Goal: Communication & Community: Answer question/provide support

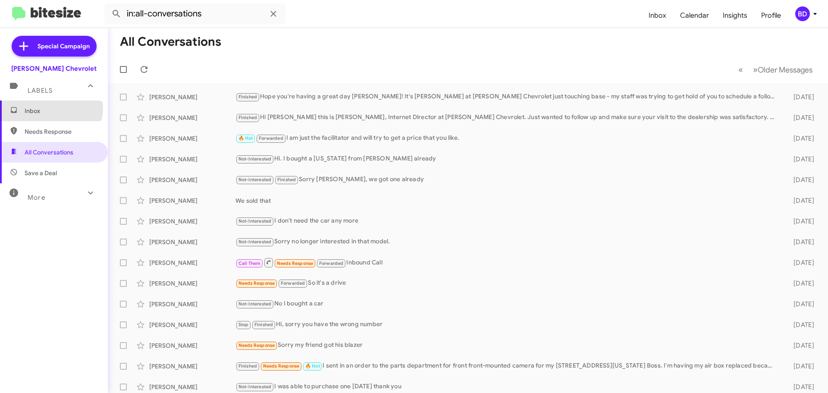
click at [49, 107] on span "Inbox" at bounding box center [61, 111] width 73 height 9
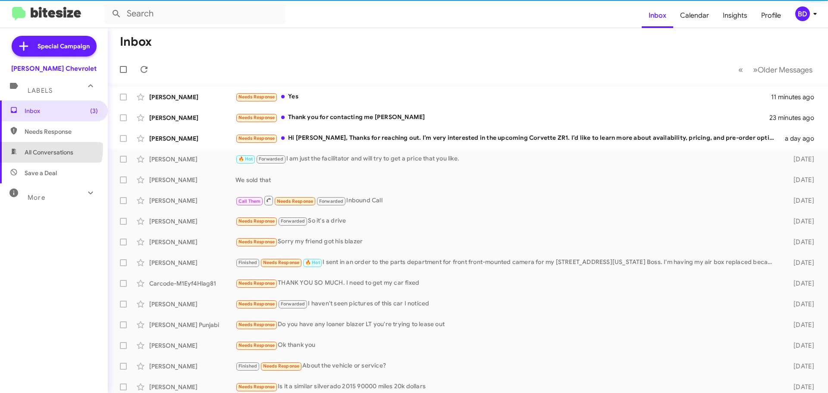
click at [47, 148] on span "All Conversations" at bounding box center [49, 152] width 49 height 9
type input "in:all-conversations"
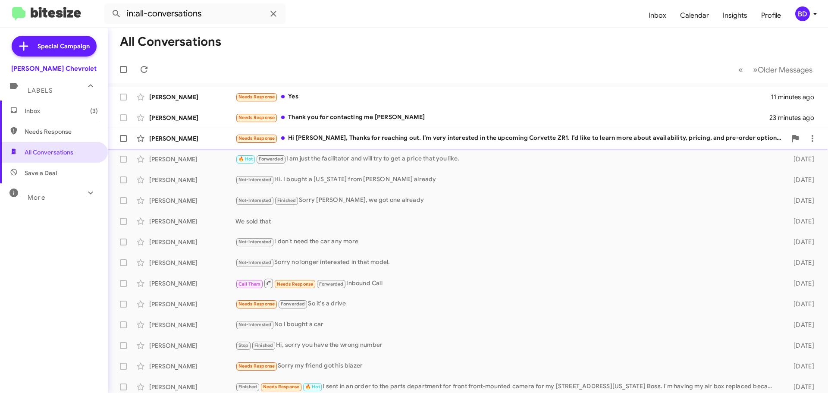
click at [444, 137] on div "Needs Response Hi [PERSON_NAME], Thanks for reaching out. I’m very interested i…" at bounding box center [511, 138] width 551 height 10
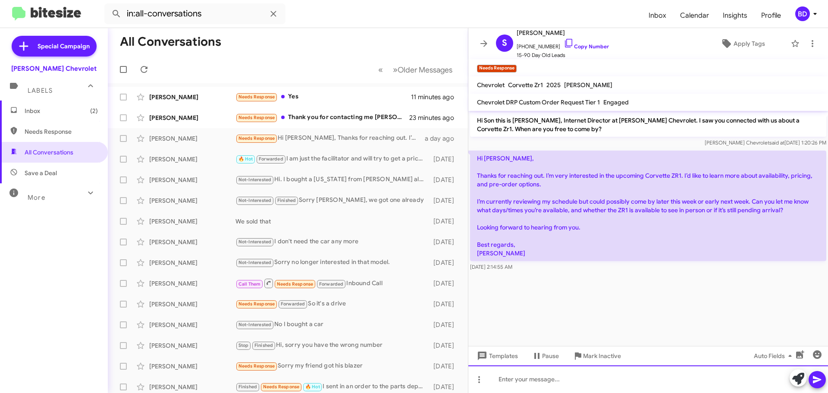
click at [535, 384] on div at bounding box center [649, 379] width 360 height 28
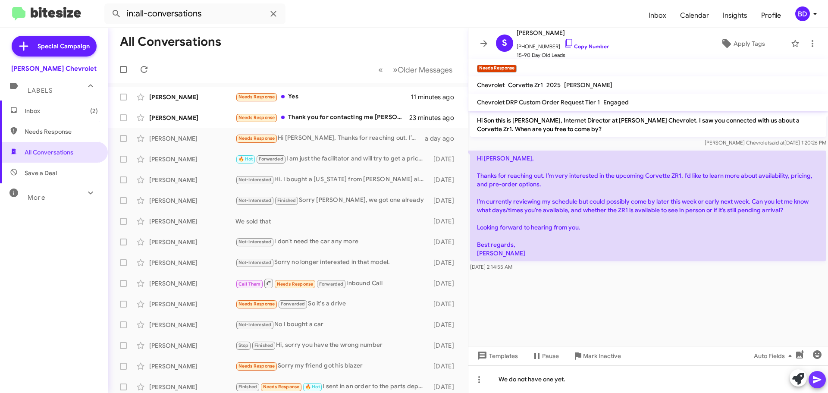
click at [820, 378] on icon at bounding box center [817, 380] width 10 height 10
click at [806, 38] on button at bounding box center [812, 43] width 17 height 17
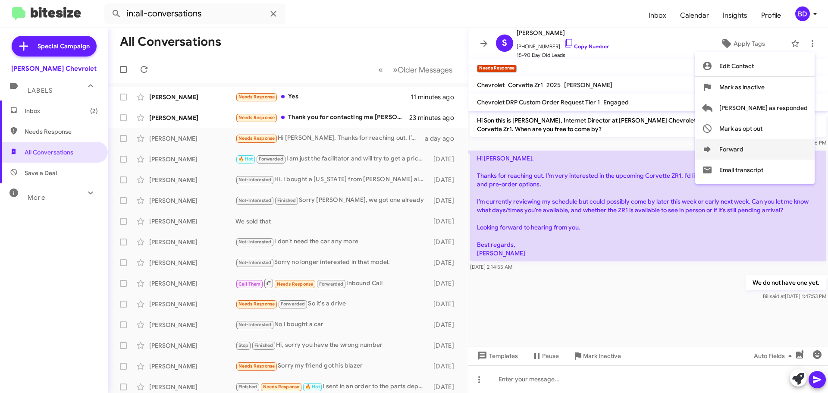
click at [749, 149] on button "Forward" at bounding box center [756, 149] width 120 height 21
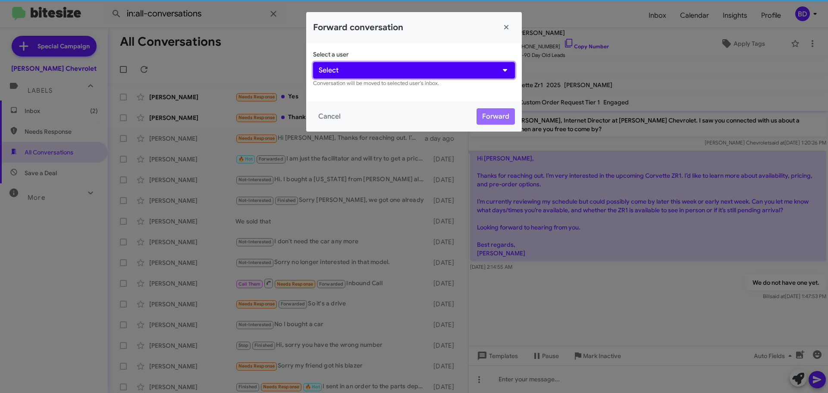
click at [423, 72] on button "Select" at bounding box center [414, 70] width 202 height 16
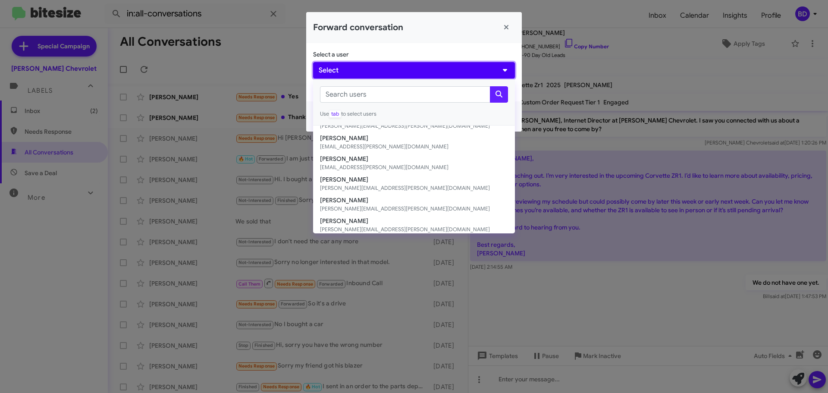
scroll to position [120, 0]
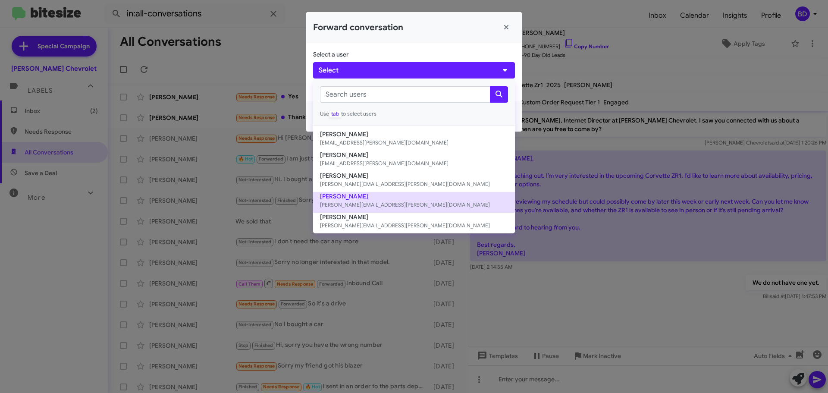
click at [346, 194] on button "Gilberto Quiroz [EMAIL_ADDRESS][PERSON_NAME][DOMAIN_NAME]" at bounding box center [414, 202] width 202 height 21
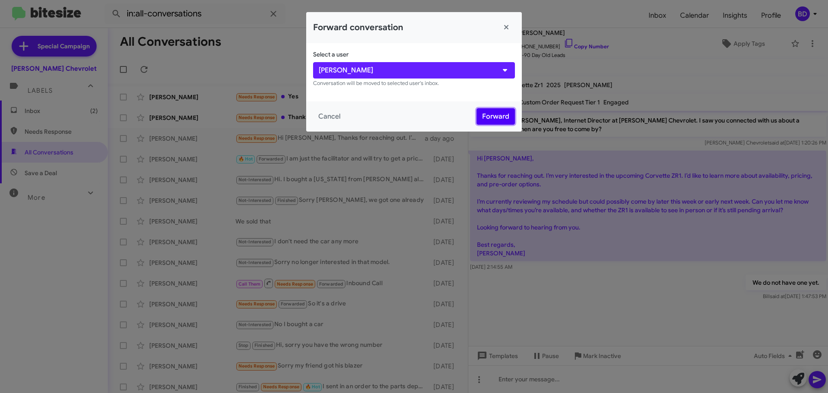
click at [493, 112] on button "Forward" at bounding box center [496, 116] width 38 height 16
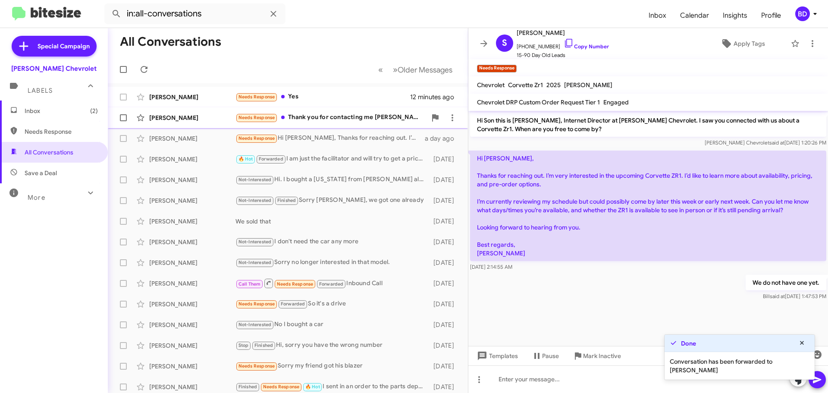
click at [336, 119] on div "Needs Response Thank you for contacting me [PERSON_NAME]" at bounding box center [331, 118] width 191 height 10
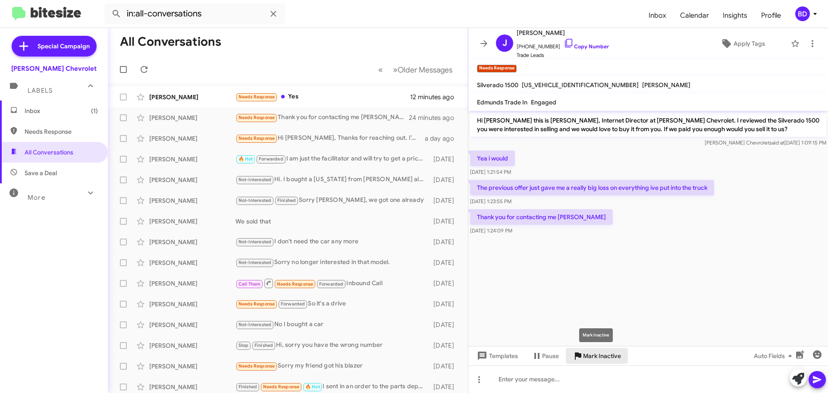
click at [596, 355] on span "Mark Inactive" at bounding box center [602, 356] width 38 height 16
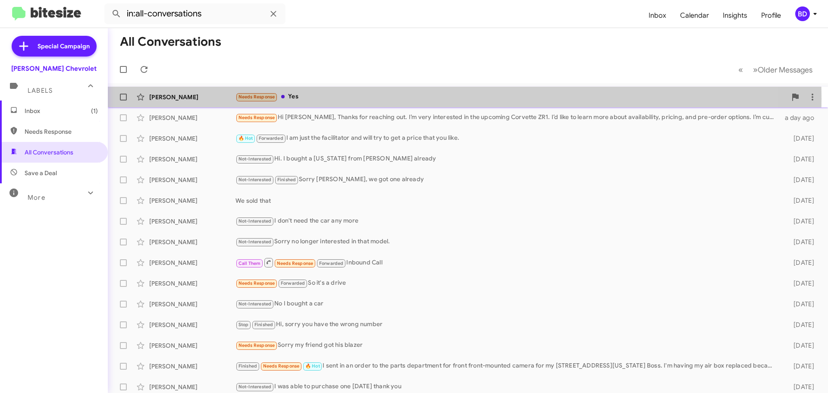
click at [307, 98] on div "Needs Response Yes" at bounding box center [511, 97] width 551 height 10
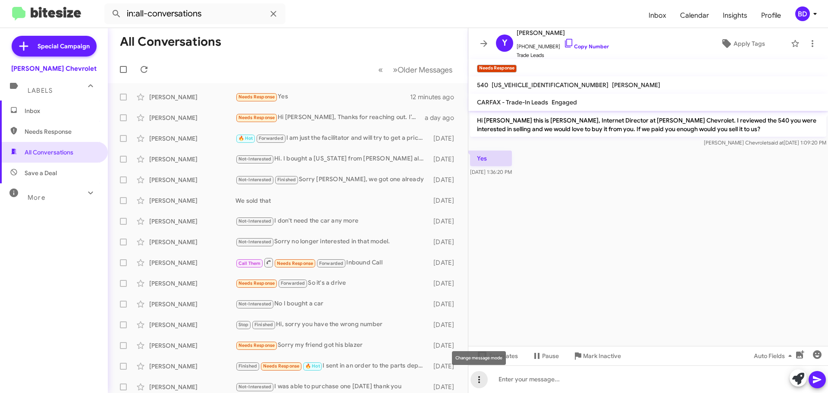
click at [478, 382] on icon at bounding box center [479, 379] width 2 height 7
click at [500, 355] on button "note" at bounding box center [498, 357] width 54 height 21
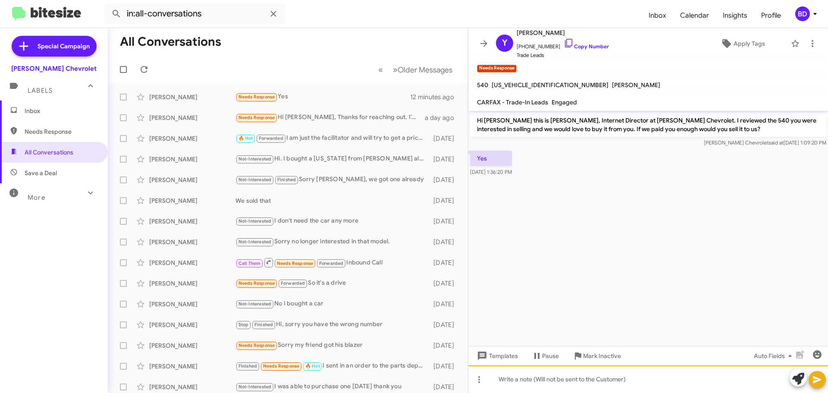
click at [537, 376] on div at bounding box center [649, 379] width 360 height 28
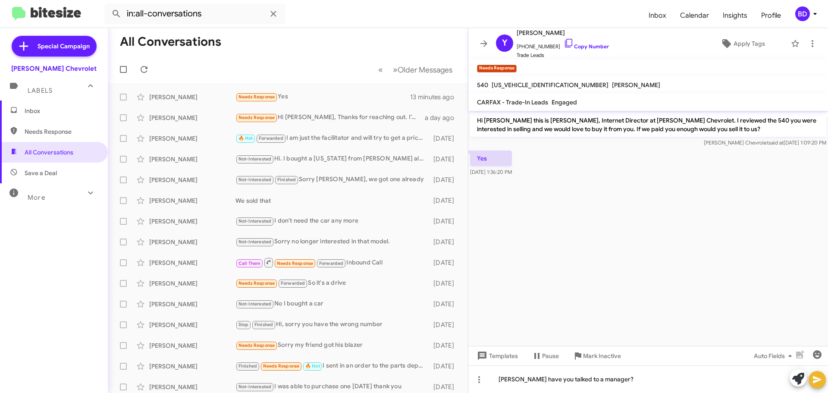
click at [815, 378] on icon at bounding box center [817, 379] width 8 height 7
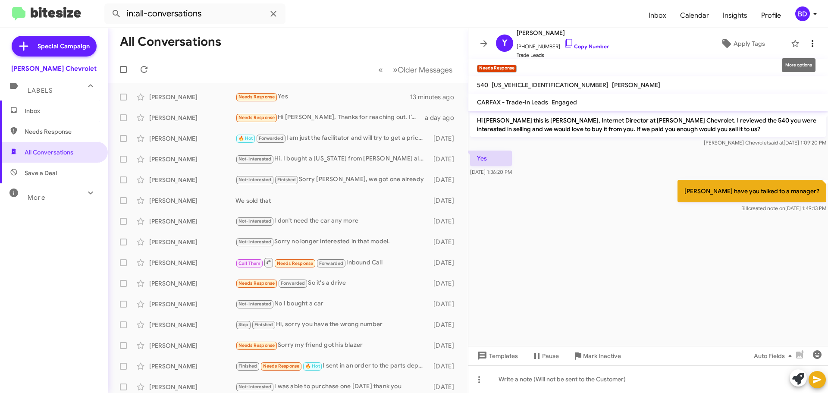
click at [809, 45] on icon at bounding box center [813, 43] width 10 height 10
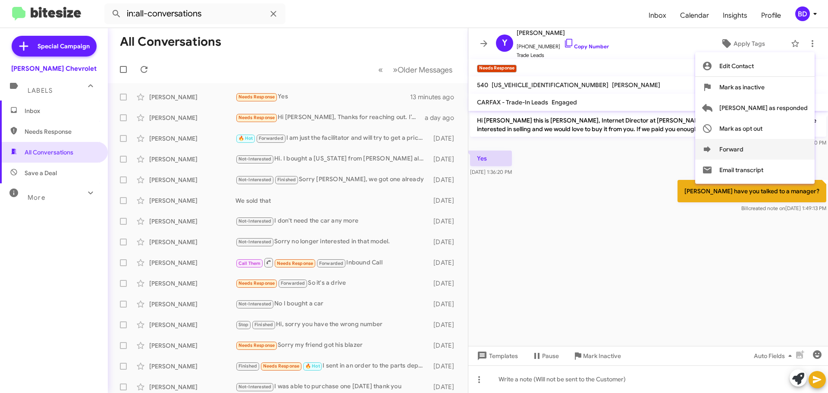
click at [713, 147] on icon at bounding box center [707, 149] width 10 height 10
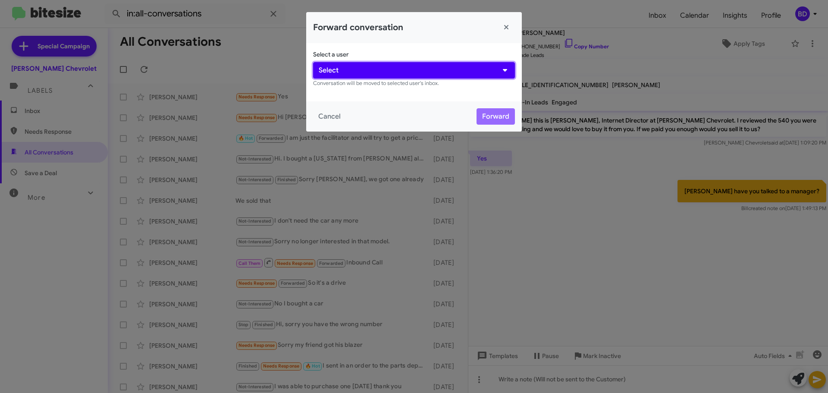
click at [381, 69] on button "Select" at bounding box center [414, 70] width 202 height 16
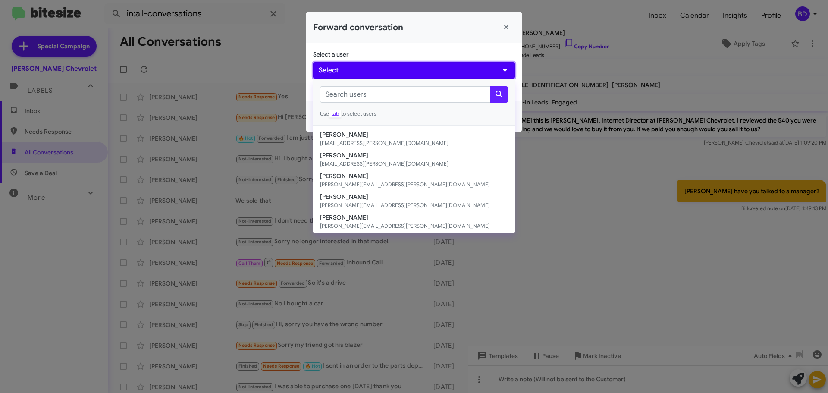
scroll to position [120, 0]
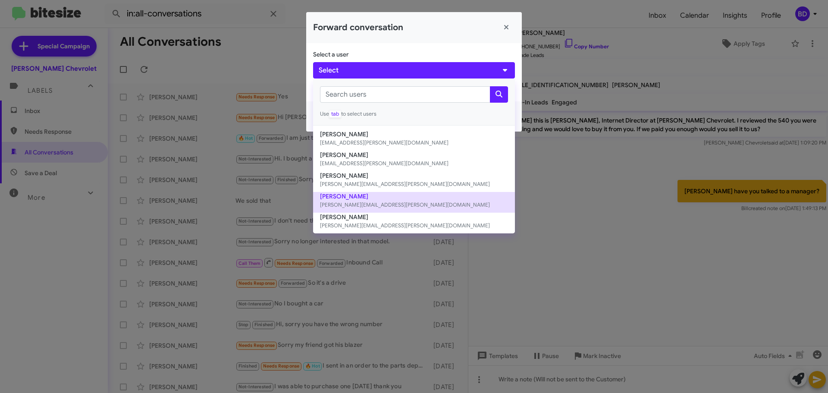
click at [367, 194] on button "Gilberto Quiroz [EMAIL_ADDRESS][PERSON_NAME][DOMAIN_NAME]" at bounding box center [414, 202] width 202 height 21
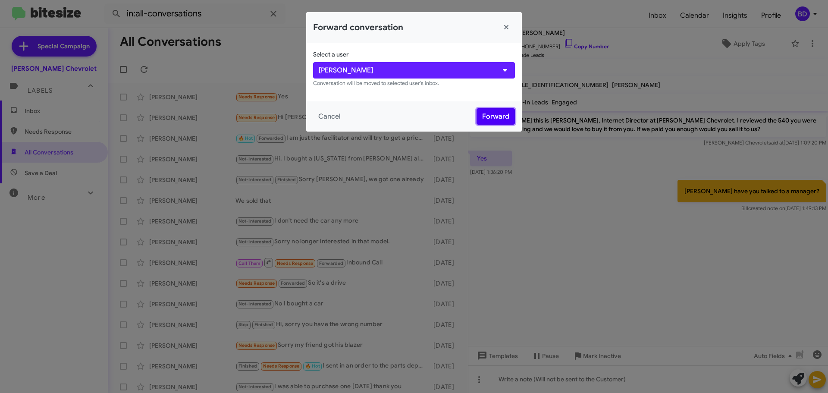
click at [494, 111] on button "Forward" at bounding box center [496, 116] width 38 height 16
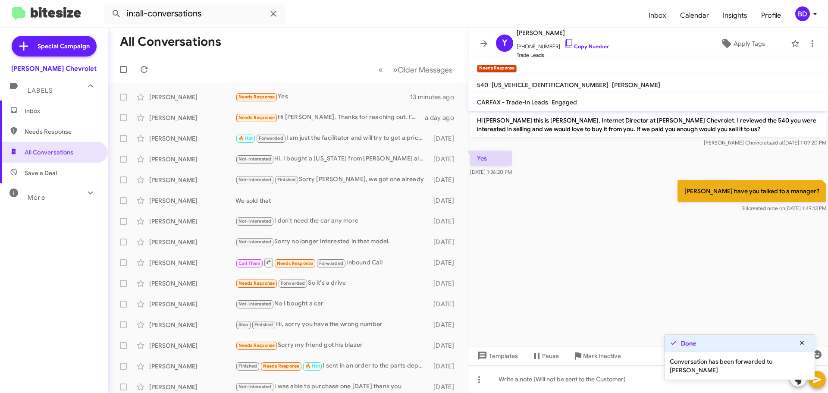
click at [47, 112] on span "Inbox" at bounding box center [61, 111] width 73 height 9
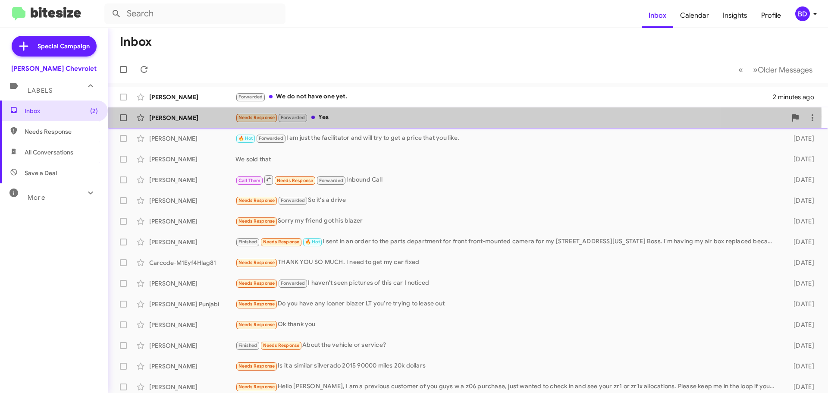
click at [333, 116] on div "Needs Response Forwarded Yes" at bounding box center [511, 118] width 551 height 10
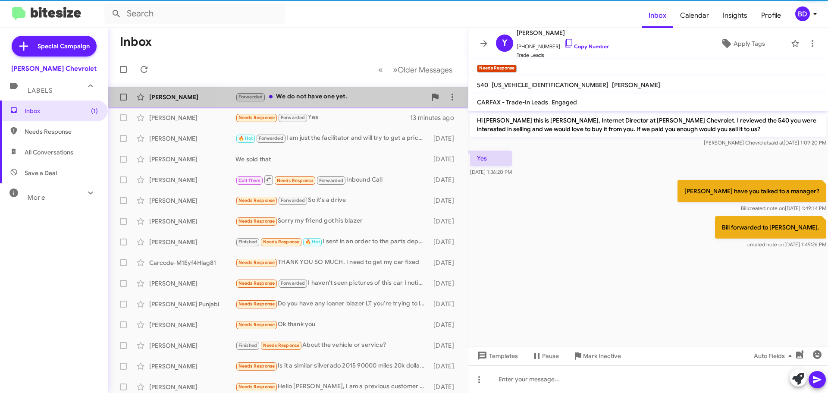
click at [324, 93] on div "Forwarded We do not have one yet." at bounding box center [331, 97] width 191 height 10
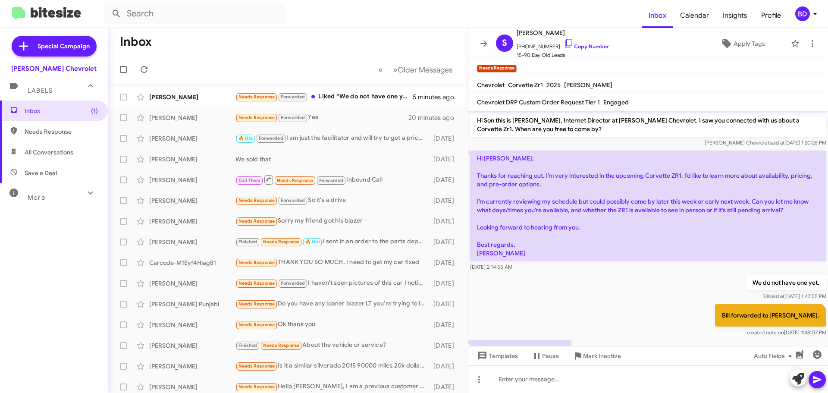
scroll to position [16, 0]
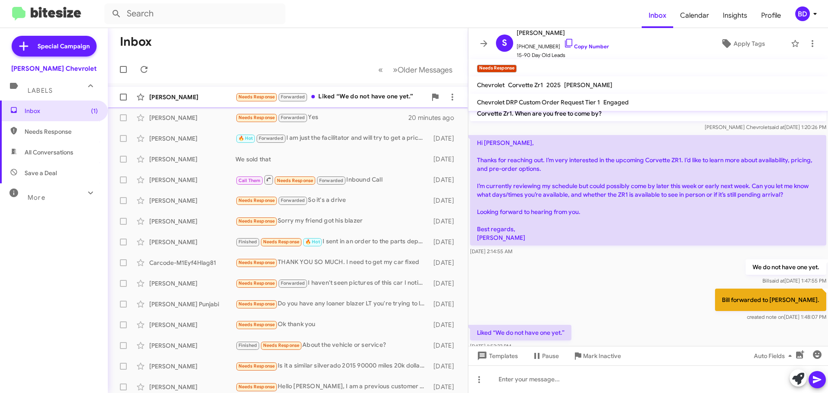
click at [339, 95] on div "Needs Response Forwarded Liked “We do not have one yet.”" at bounding box center [331, 97] width 191 height 10
